Goal: Information Seeking & Learning: Learn about a topic

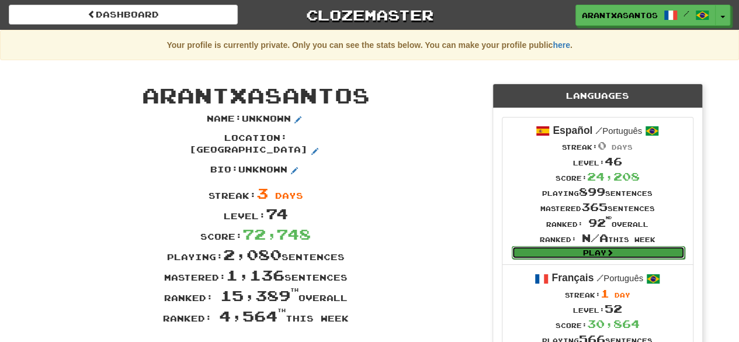
click at [364, 257] on link "Play" at bounding box center [598, 252] width 173 height 13
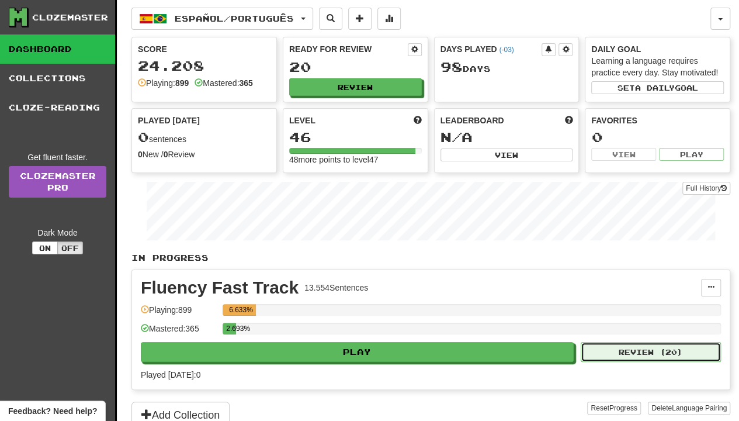
click at [651, 341] on button "Review ( 20 )" at bounding box center [651, 352] width 140 height 20
select select "**"
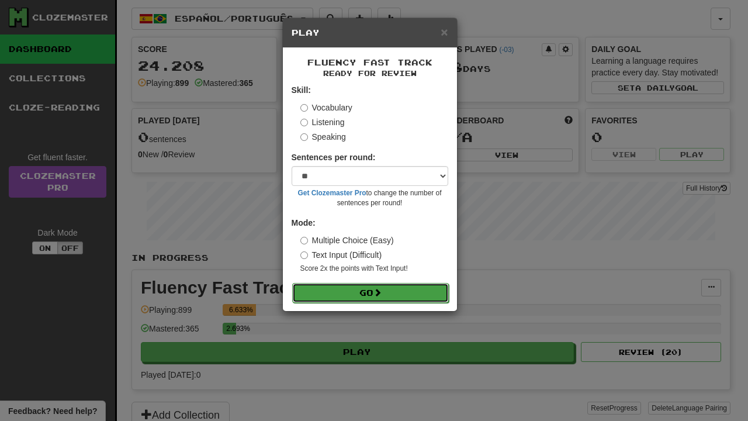
click at [432, 293] on button "Go" at bounding box center [370, 293] width 157 height 20
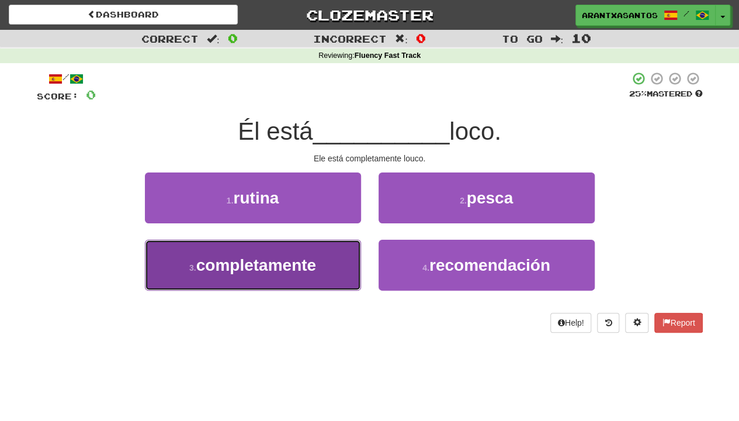
click at [317, 275] on button "3 . completamente" at bounding box center [253, 265] width 216 height 51
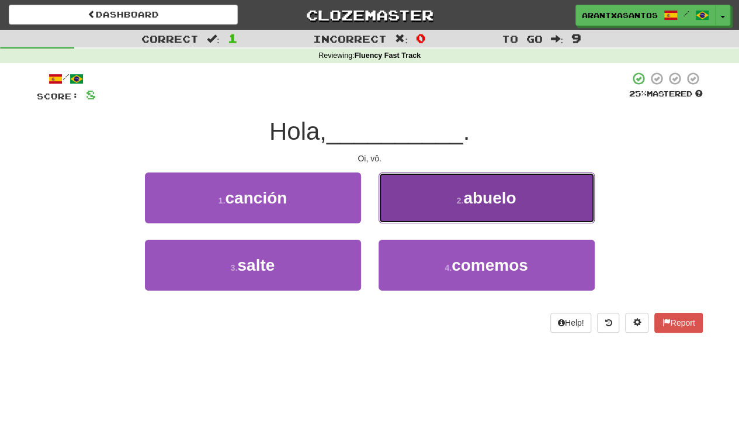
click at [490, 198] on span "abuelo" at bounding box center [490, 198] width 53 height 18
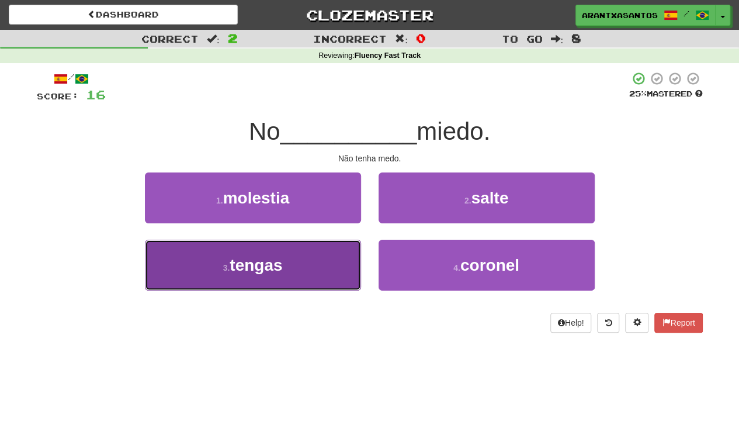
click at [338, 269] on button "3 . tengas" at bounding box center [253, 265] width 216 height 51
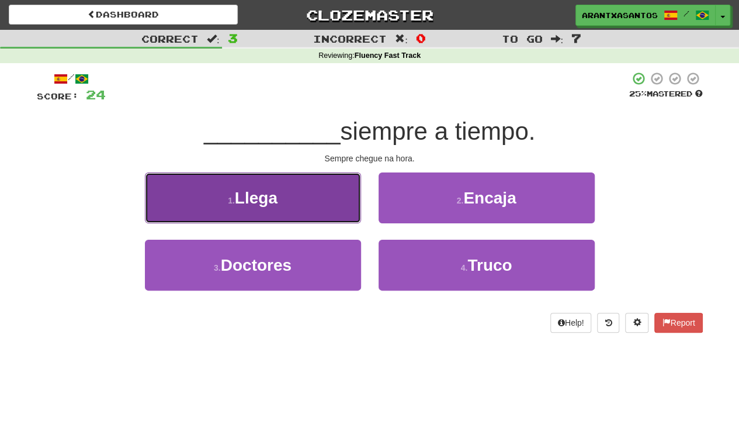
click at [342, 186] on button "1 . Llega" at bounding box center [253, 197] width 216 height 51
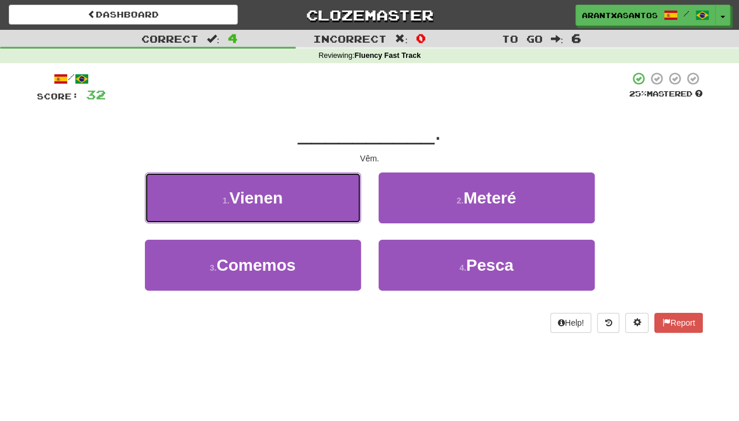
click at [342, 186] on button "1 . Vienen" at bounding box center [253, 197] width 216 height 51
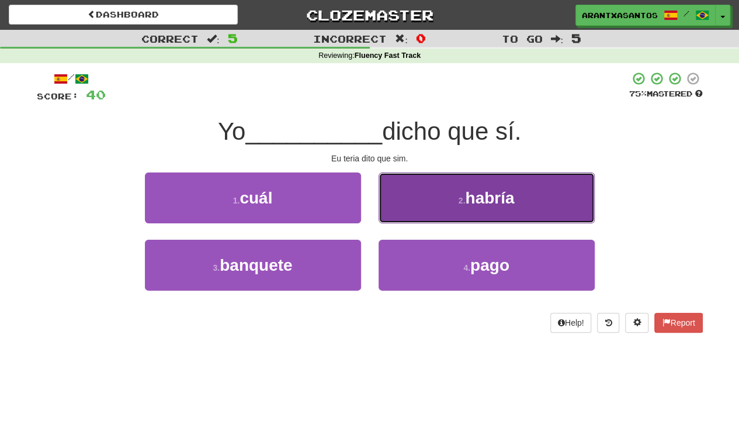
click at [472, 188] on button "2 . habría" at bounding box center [487, 197] width 216 height 51
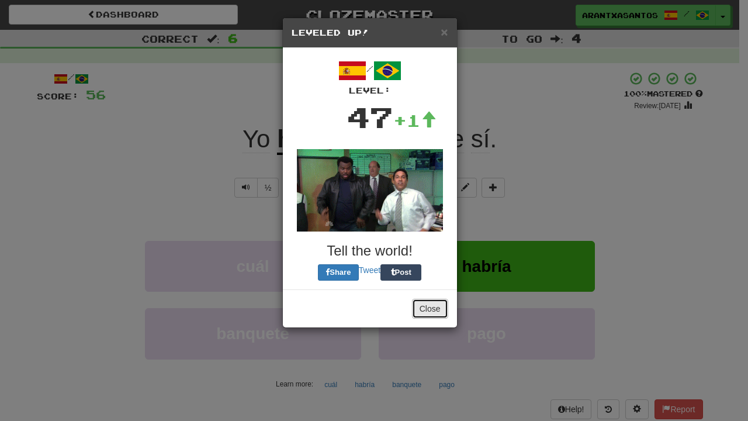
click at [444, 307] on button "Close" at bounding box center [430, 309] width 36 height 20
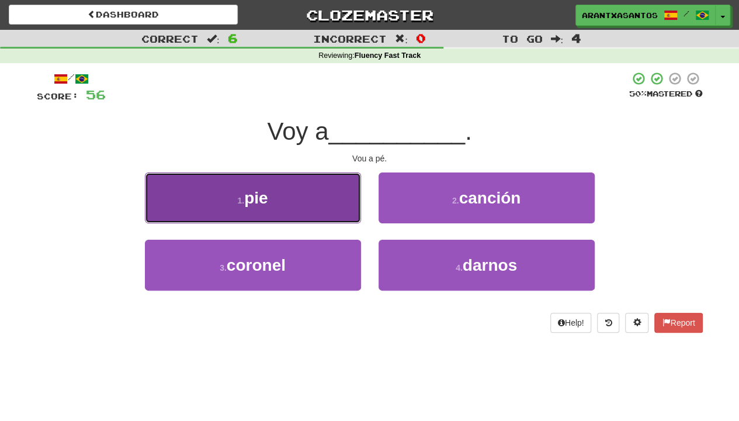
click at [234, 208] on button "1 . pie" at bounding box center [253, 197] width 216 height 51
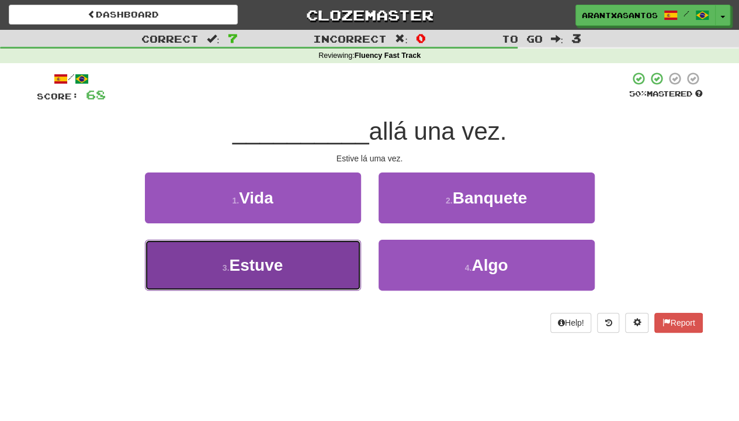
click at [295, 264] on button "3 . Estuve" at bounding box center [253, 265] width 216 height 51
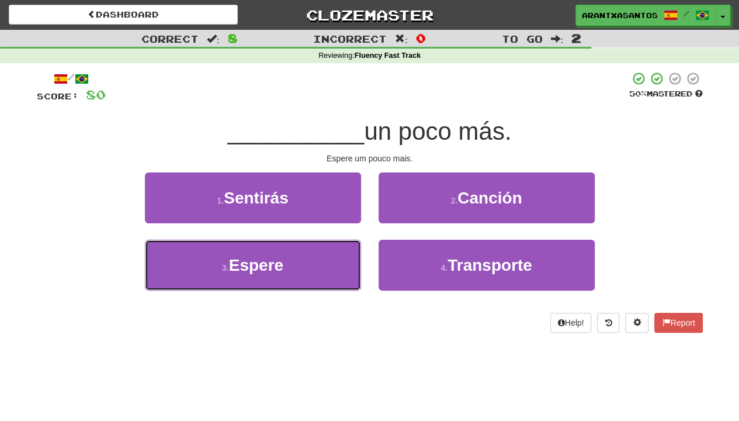
click at [295, 264] on button "3 . Espere" at bounding box center [253, 265] width 216 height 51
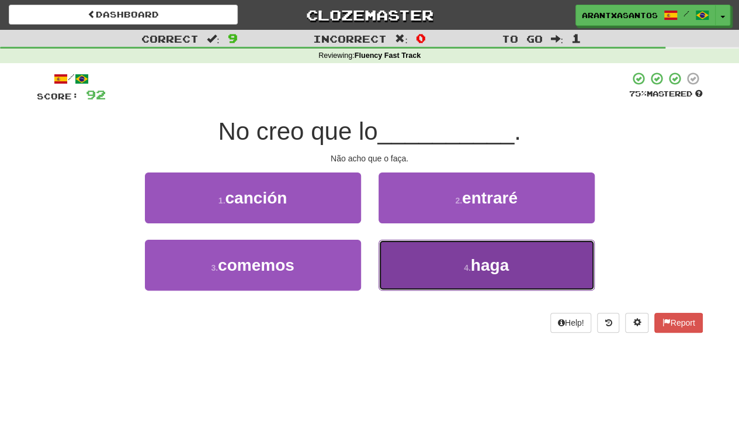
click at [514, 240] on button "4 . haga" at bounding box center [487, 265] width 216 height 51
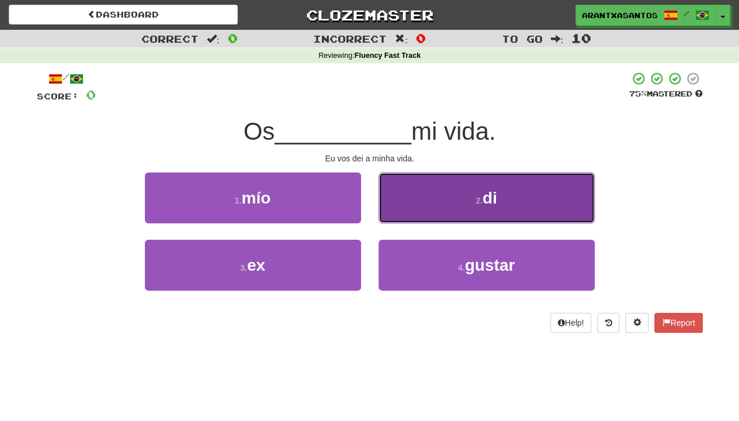
click at [504, 186] on button "2 . di" at bounding box center [487, 197] width 216 height 51
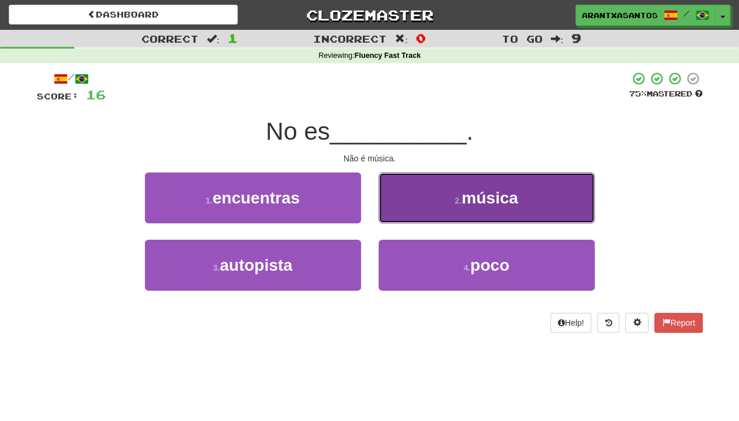
click at [483, 192] on span "música" at bounding box center [490, 198] width 57 height 18
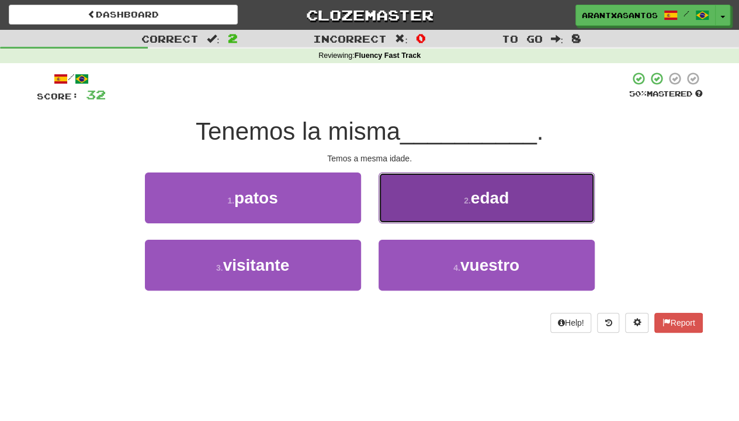
click at [576, 192] on button "2 . edad" at bounding box center [487, 197] width 216 height 51
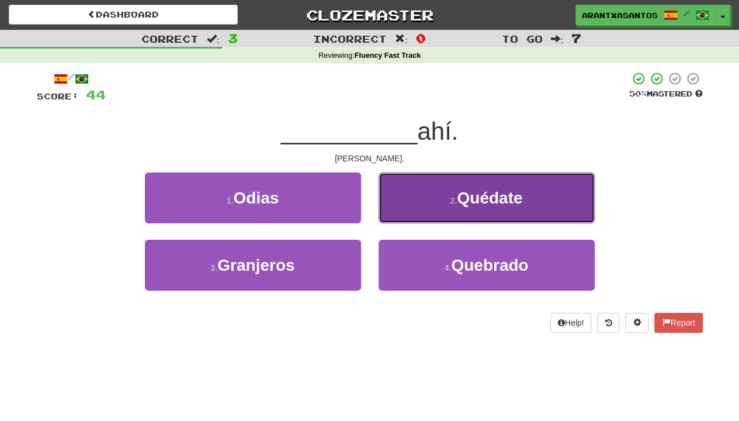
click at [505, 208] on button "2 . Quédate" at bounding box center [487, 197] width 216 height 51
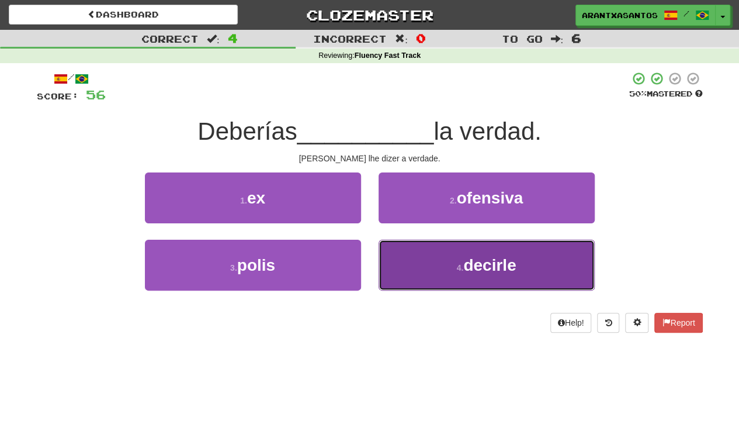
click at [487, 260] on span "decirle" at bounding box center [490, 265] width 53 height 18
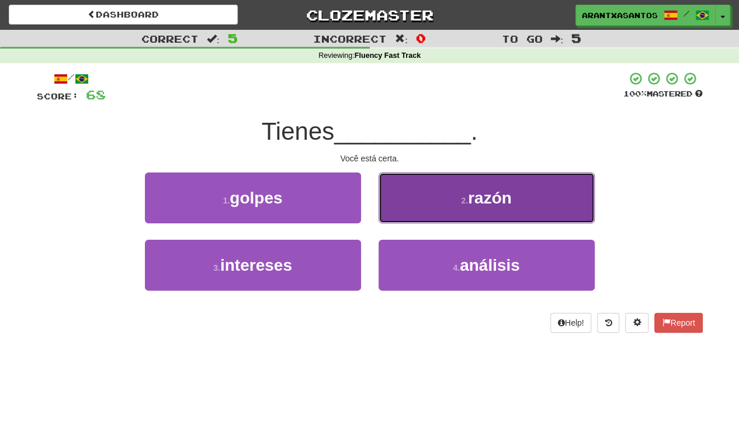
click at [484, 199] on span "razón" at bounding box center [490, 198] width 44 height 18
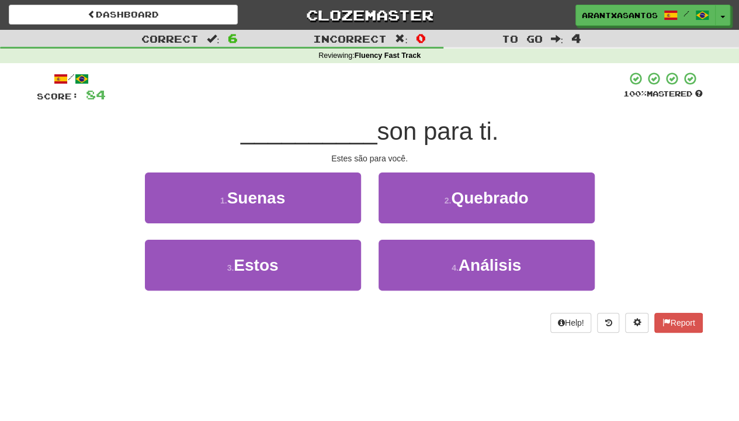
click at [276, 292] on div "3 . Estos" at bounding box center [253, 273] width 234 height 67
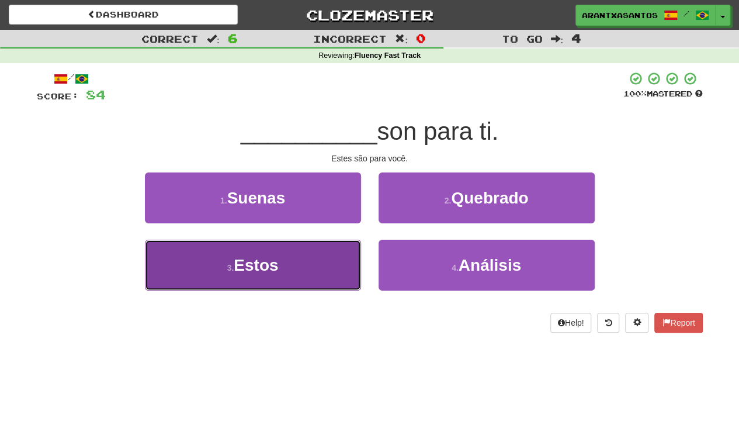
click at [282, 286] on button "3 . Estos" at bounding box center [253, 265] width 216 height 51
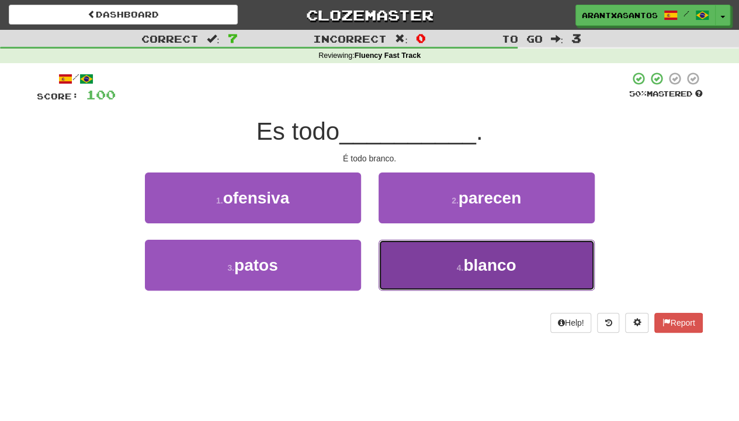
click at [464, 285] on button "4 . blanco" at bounding box center [487, 265] width 216 height 51
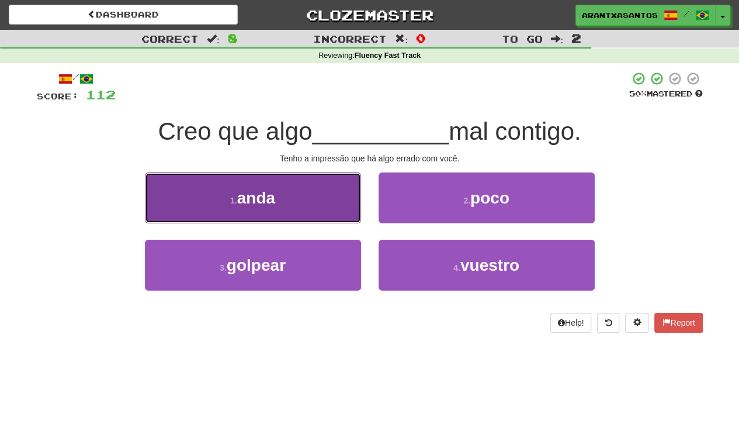
click at [327, 216] on button "1 . anda" at bounding box center [253, 197] width 216 height 51
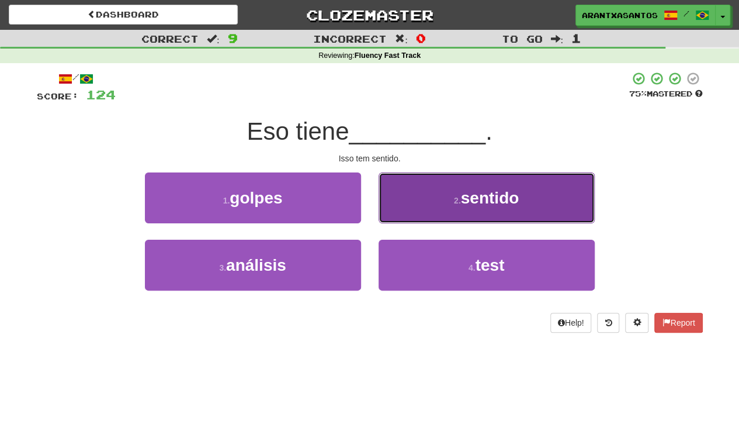
click at [455, 199] on small "2 ." at bounding box center [457, 200] width 7 height 9
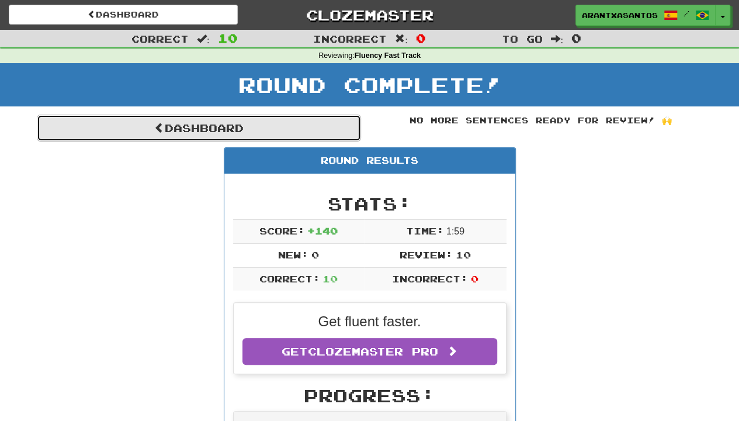
click at [243, 120] on link "Dashboard" at bounding box center [199, 128] width 324 height 27
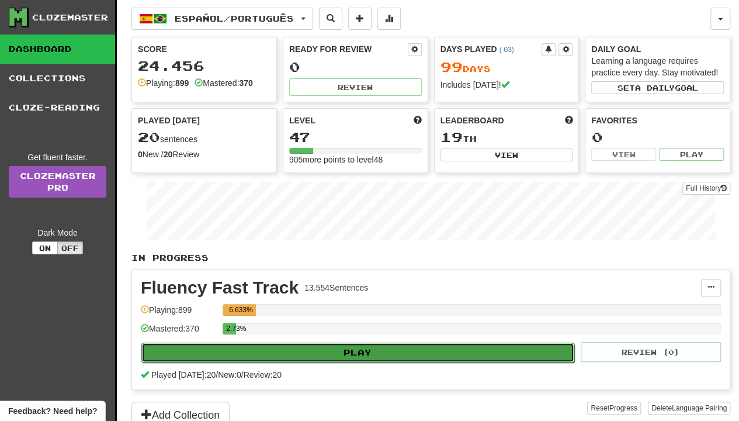
click at [292, 345] on button "Play" at bounding box center [357, 353] width 433 height 20
select select "**"
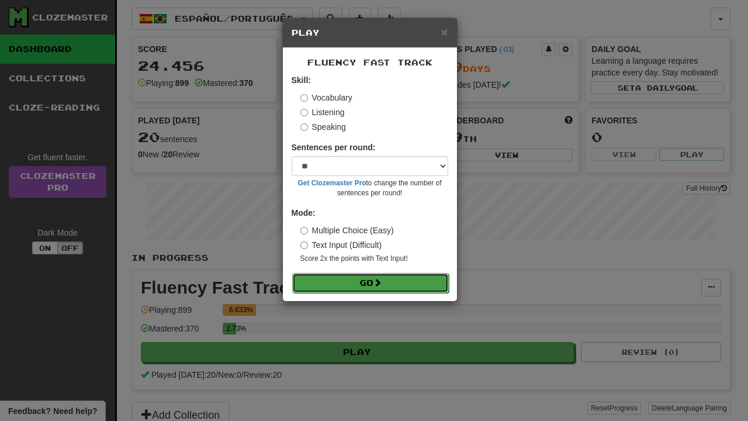
click at [419, 284] on button "Go" at bounding box center [370, 283] width 157 height 20
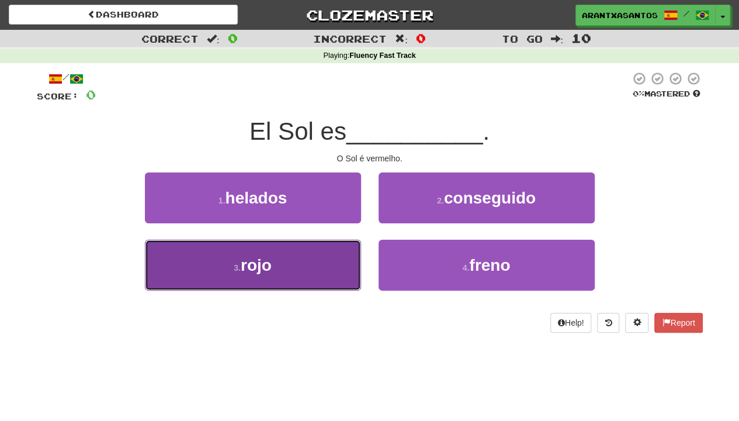
click at [299, 254] on button "3 . rojo" at bounding box center [253, 265] width 216 height 51
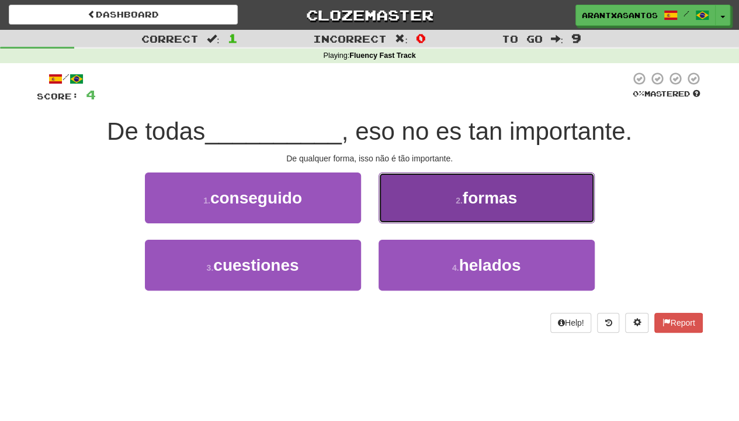
click at [524, 190] on button "2 . formas" at bounding box center [487, 197] width 216 height 51
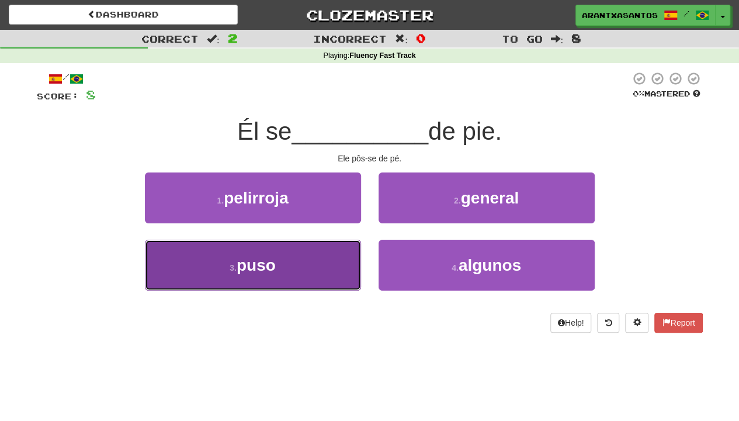
click at [290, 278] on button "3 . puso" at bounding box center [253, 265] width 216 height 51
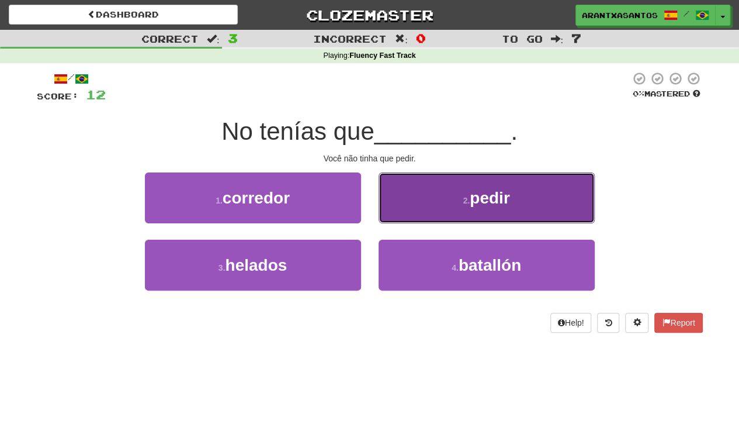
click at [491, 209] on button "2 . pedir" at bounding box center [487, 197] width 216 height 51
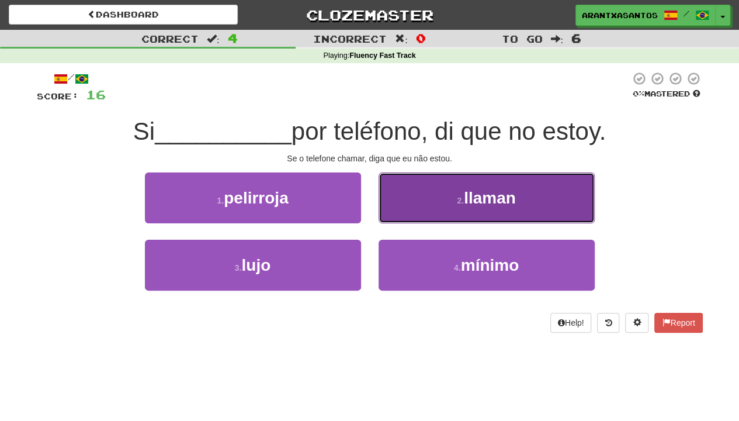
click at [530, 189] on button "2 . llaman" at bounding box center [487, 197] width 216 height 51
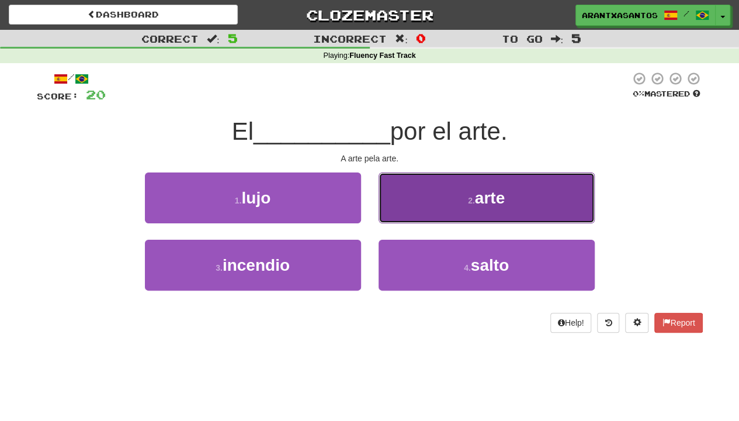
click at [479, 206] on span "arte" at bounding box center [490, 198] width 30 height 18
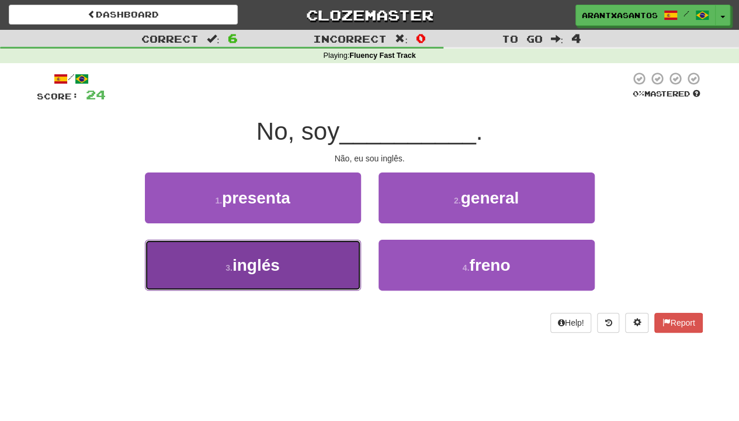
click at [330, 271] on button "3 . inglés" at bounding box center [253, 265] width 216 height 51
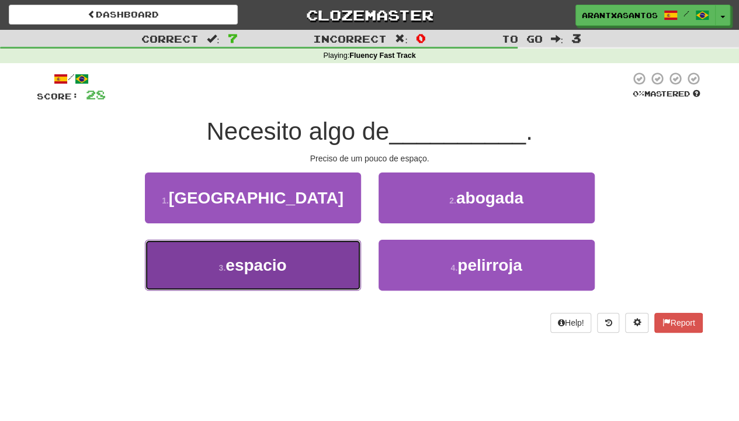
click at [309, 244] on button "3 . espacio" at bounding box center [253, 265] width 216 height 51
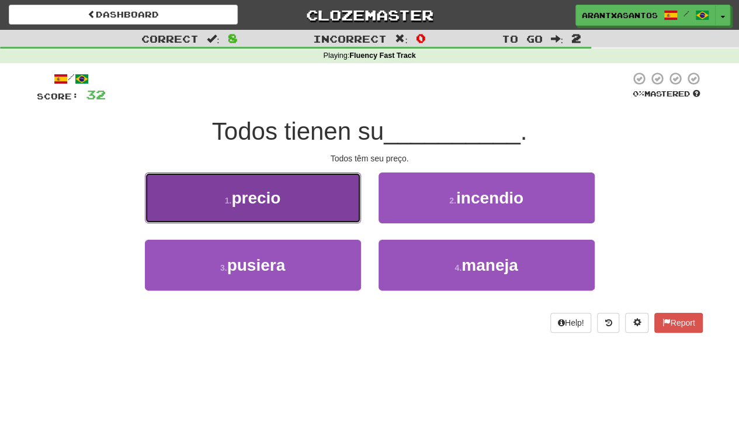
click at [311, 210] on button "1 . precio" at bounding box center [253, 197] width 216 height 51
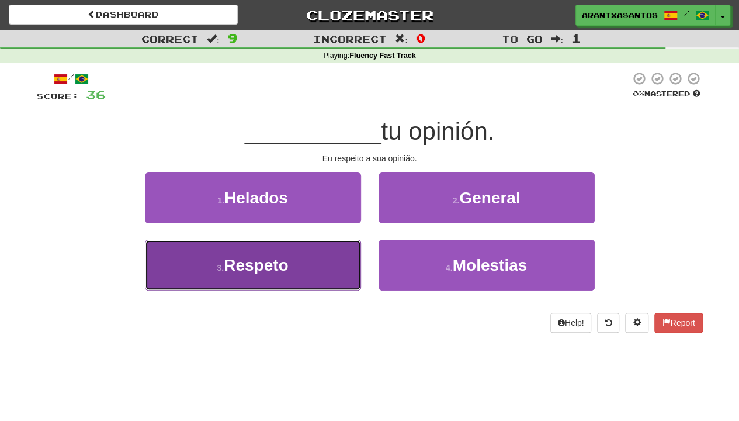
click at [336, 267] on button "3 . Respeto" at bounding box center [253, 265] width 216 height 51
